Goal: Transaction & Acquisition: Register for event/course

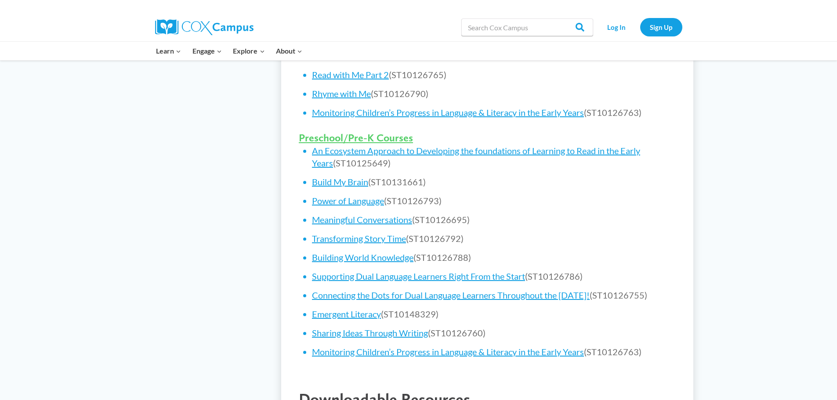
scroll to position [484, 0]
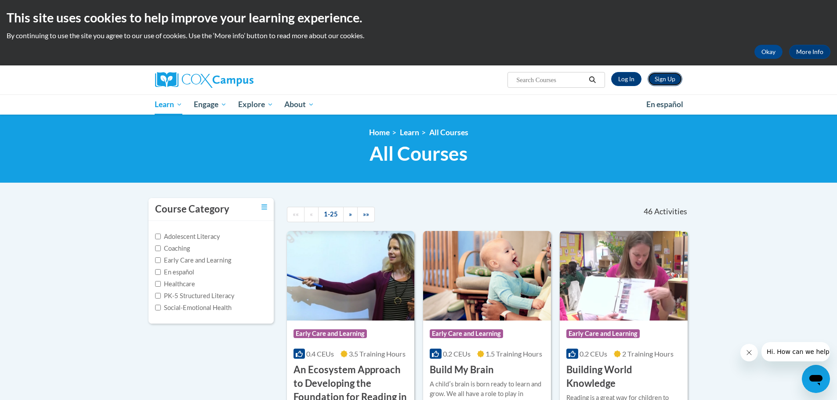
click at [662, 80] on link "Sign Up" at bounding box center [665, 79] width 35 height 14
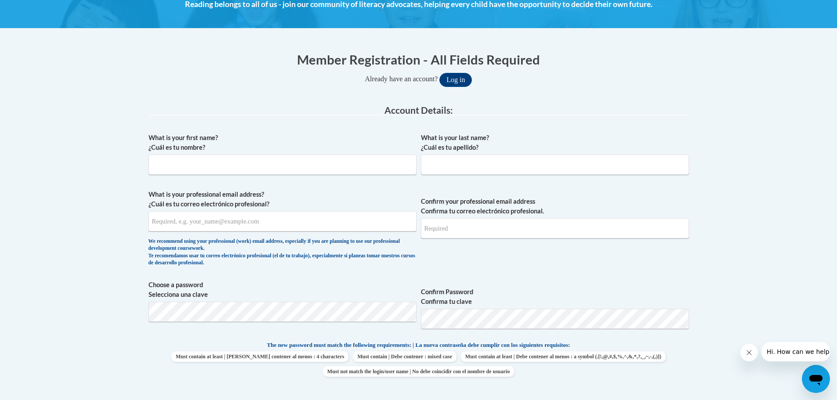
scroll to position [132, 0]
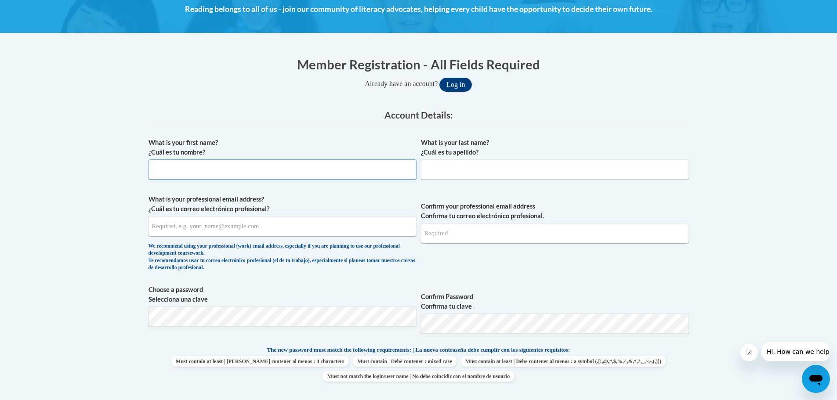
click at [268, 167] on input "What is your first name? ¿Cuál es tu nombre?" at bounding box center [283, 170] width 268 height 20
type input "B"
type input "Rachel"
click at [513, 163] on input "What is your last name? ¿Cuál es tu apellido?" at bounding box center [555, 170] width 268 height 20
type input "Engle"
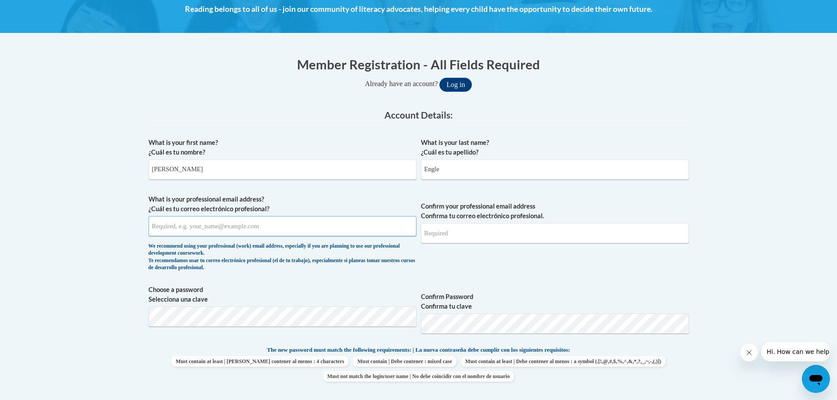
click at [272, 227] on input "What is your professional email address? ¿Cuál es tu correo electrónico profesi…" at bounding box center [283, 226] width 268 height 20
drag, startPoint x: 150, startPoint y: 225, endPoint x: 229, endPoint y: 237, distance: 80.0
click at [229, 237] on input "b.engle@ccbdd.net" at bounding box center [283, 226] width 268 height 20
type input "b.engle@ccbdd.net"
click at [526, 236] on input "Confirm your professional email address Confirma tu correo electrónico profesio…" at bounding box center [555, 233] width 268 height 20
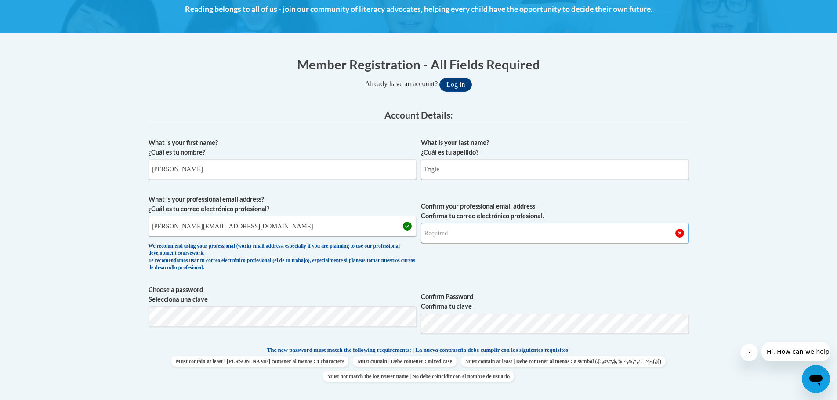
click at [470, 233] on input "Confirm your professional email address Confirma tu correo electrónico profesio…" at bounding box center [555, 233] width 268 height 20
drag, startPoint x: 470, startPoint y: 233, endPoint x: 429, endPoint y: 260, distance: 48.9
click at [429, 260] on span "Confirm your professional email address Confirma tu correo electrónico profesio…" at bounding box center [555, 235] width 268 height 81
click at [456, 234] on input "Confirm your professional email address Confirma tu correo electrónico profesio…" at bounding box center [555, 233] width 268 height 20
drag, startPoint x: 485, startPoint y: 240, endPoint x: 486, endPoint y: 236, distance: 4.9
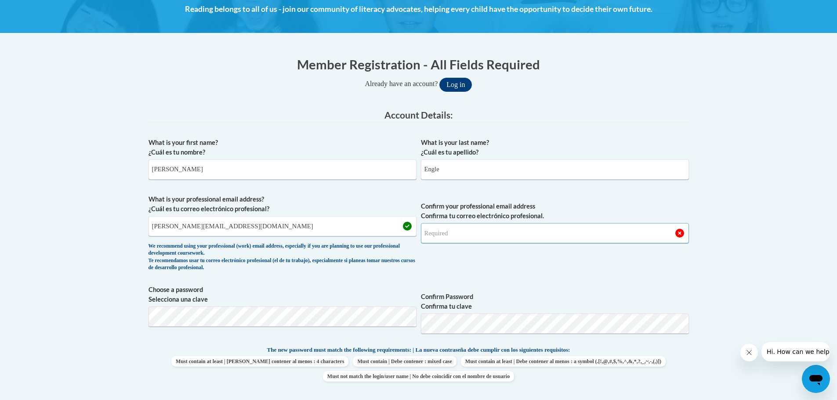
click at [486, 240] on input "Confirm your professional email address Confirma tu correo electrónico profesio…" at bounding box center [555, 233] width 268 height 20
click at [486, 229] on input "Confirm your professional email address Confirma tu correo electrónico profesio…" at bounding box center [555, 233] width 268 height 20
type input "b"
type input "b.engle@ccbdd.net"
click at [758, 253] on body "This site uses cookies to help improve your learning experience. By continuing …" at bounding box center [418, 404] width 837 height 1073
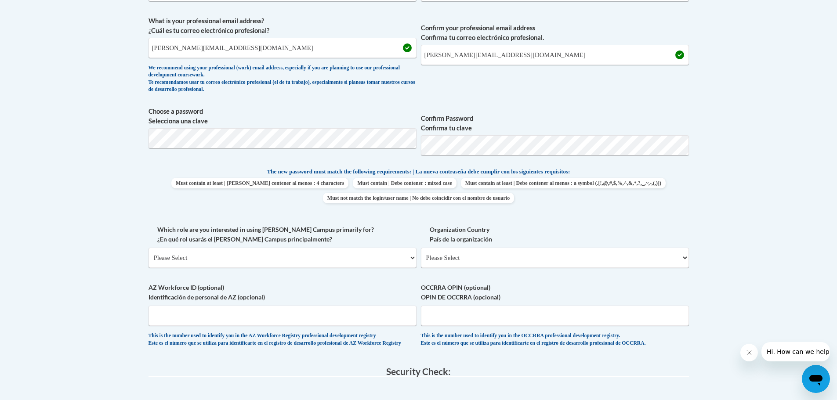
scroll to position [352, 0]
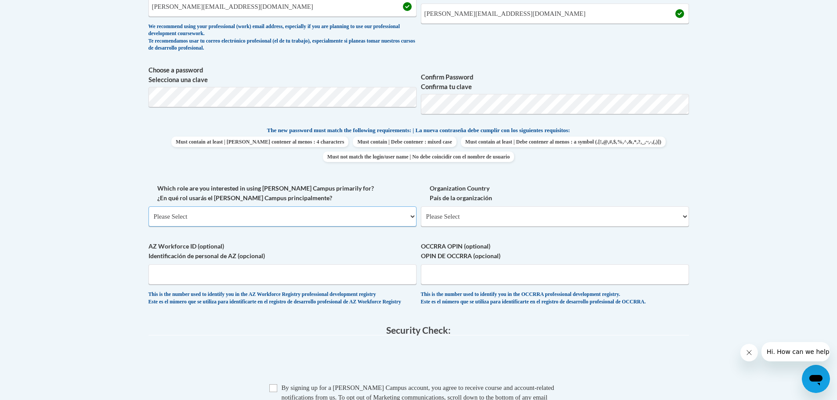
click at [412, 217] on select "Please Select College/University | Colegio/Universidad Community/Nonprofit Part…" at bounding box center [283, 217] width 268 height 20
select select "fbf2d438-af2f-41f8-98f1-81c410e29de3"
click at [149, 207] on select "Please Select College/University | Colegio/Universidad Community/Nonprofit Part…" at bounding box center [283, 217] width 268 height 20
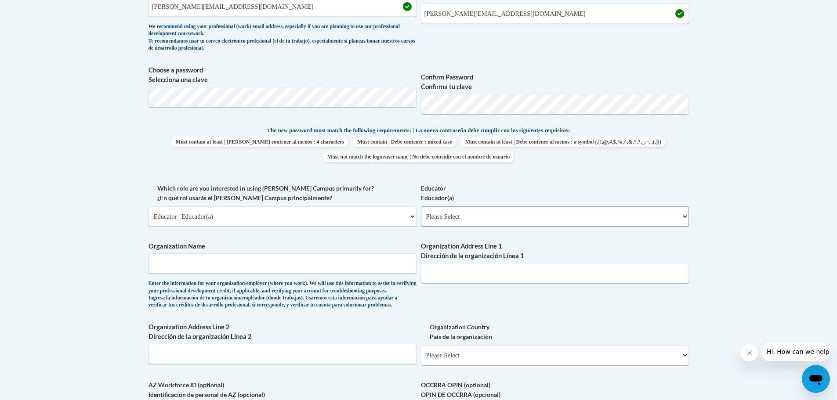
click at [505, 215] on select "Please Select Early Learning/Daycare Teacher/Family Home Care Provider | Maestr…" at bounding box center [555, 217] width 268 height 20
select select "67563ca1-16dc-4830-a7b3-94a34bed3689"
click at [421, 207] on select "Please Select Early Learning/Daycare Teacher/Family Home Care Provider | Maestr…" at bounding box center [555, 217] width 268 height 20
click at [512, 219] on select "Please Select Early Learning/Daycare Teacher/Family Home Care Provider | Maestr…" at bounding box center [555, 217] width 268 height 20
click at [421, 207] on select "Please Select Early Learning/Daycare Teacher/Family Home Care Provider | Maestr…" at bounding box center [555, 217] width 268 height 20
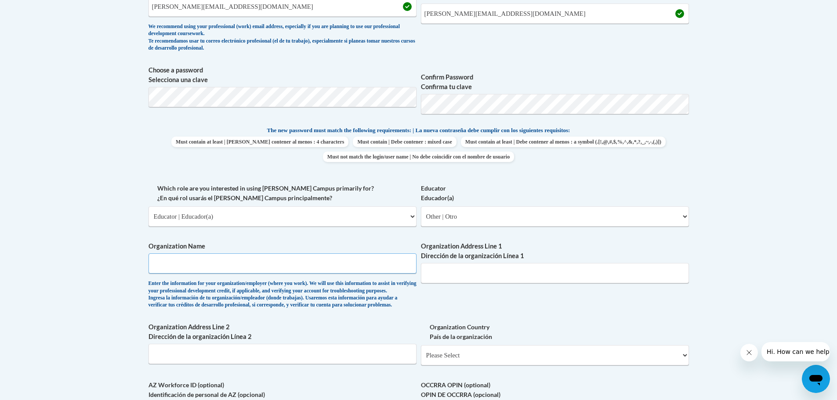
click at [323, 264] on input "Organization Name" at bounding box center [283, 264] width 268 height 20
click at [505, 216] on select "Please Select Early Learning/Daycare Teacher/Family Home Care Provider | Maestr…" at bounding box center [555, 217] width 268 height 20
click at [421, 207] on select "Please Select Early Learning/Daycare Teacher/Family Home Care Provider | Maestr…" at bounding box center [555, 217] width 268 height 20
click at [307, 259] on input "Organization Name" at bounding box center [283, 264] width 268 height 20
type input "R"
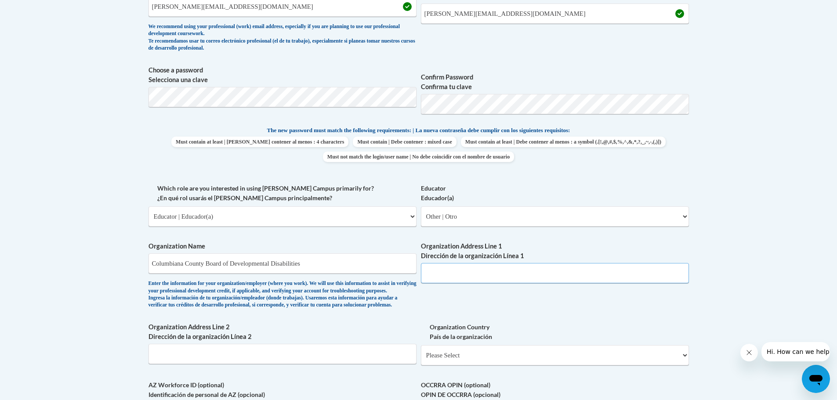
click at [503, 280] on input "Organization Address Line 1 Dirección de la organización Línea 1" at bounding box center [555, 273] width 268 height 20
click at [362, 266] on input "Columbiana County Board of Developmental Disabilities" at bounding box center [283, 264] width 268 height 20
type input "Columbiana County Board of Developmental Disabilities/Robert Bycroft School"
click at [465, 273] on input "Organization Address Line 1 Dirección de la organización Línea 1" at bounding box center [555, 273] width 268 height 20
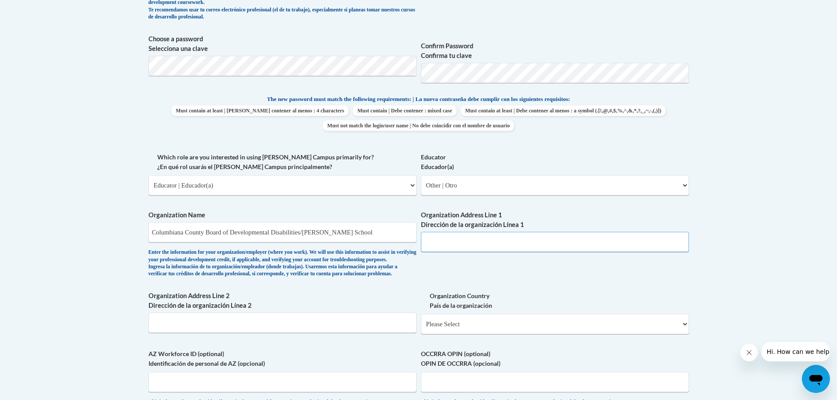
scroll to position [440, 0]
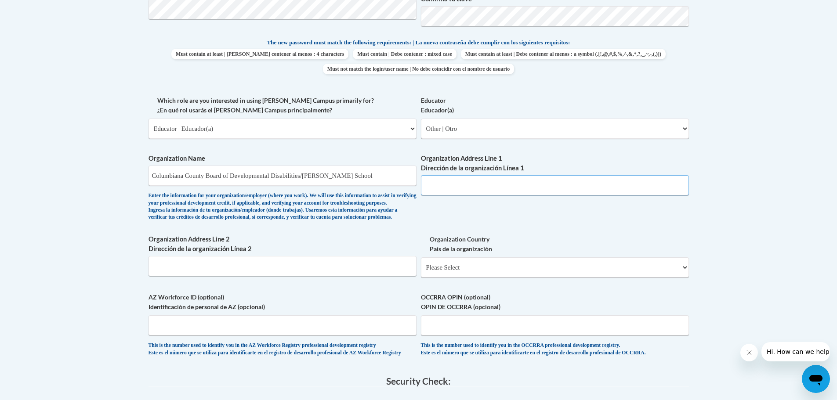
click at [474, 188] on input "Organization Address Line 1 Dirección de la organización Línea 1" at bounding box center [555, 185] width 268 height 20
click at [518, 278] on select "Please Select United States | Estados Unidos Outside of the United States | Fue…" at bounding box center [555, 268] width 268 height 20
select select "ad49bcad-a171-4b2e-b99c-48b446064914"
click at [421, 272] on select "Please Select United States | Estados Unidos Outside of the United States | Fue…" at bounding box center [555, 268] width 268 height 20
select select
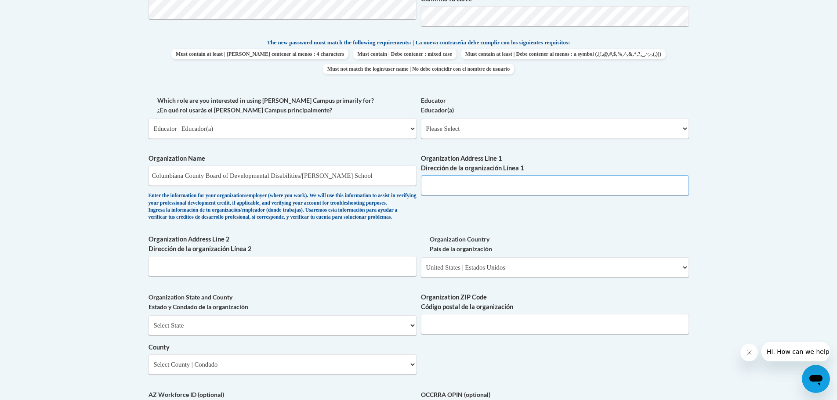
click at [477, 191] on input "Organization Address Line 1 Dirección de la organización Línea 1" at bounding box center [555, 185] width 268 height 20
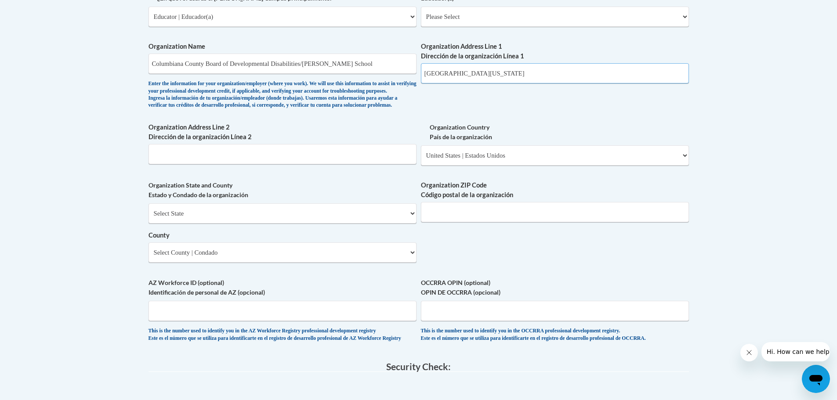
scroll to position [572, 0]
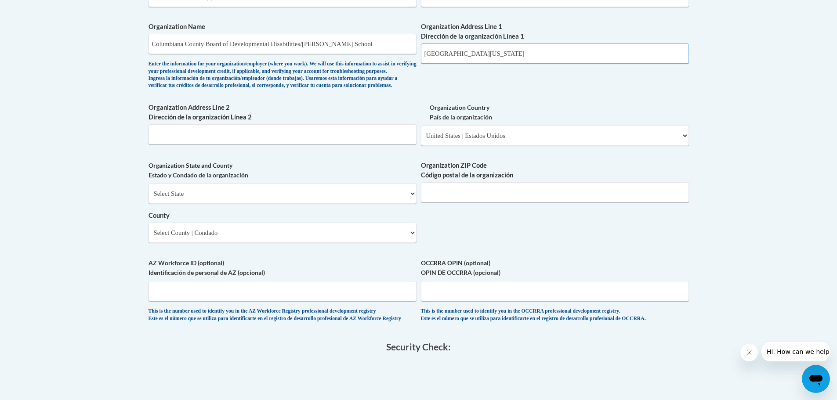
type input "35947 State Route 172, Lisbon, Ohio 44432"
